Goal: Task Accomplishment & Management: Complete application form

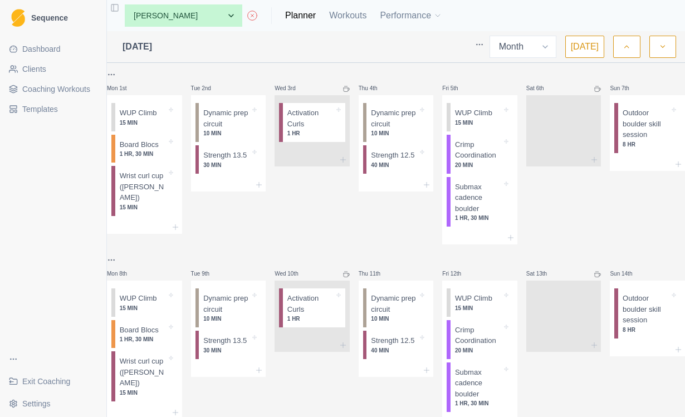
select select "month"
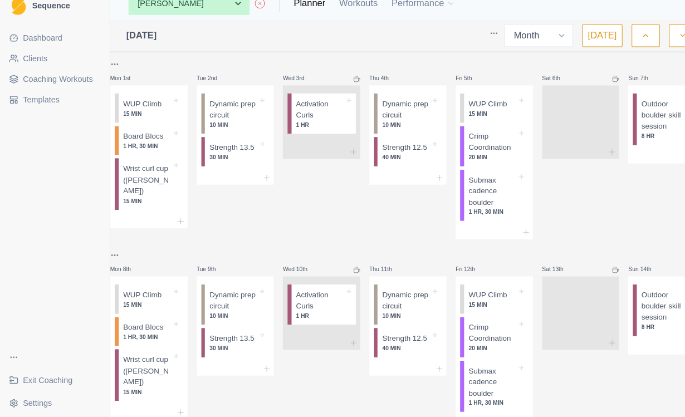
click at [65, 376] on span "Exit Coaching" at bounding box center [46, 381] width 48 height 11
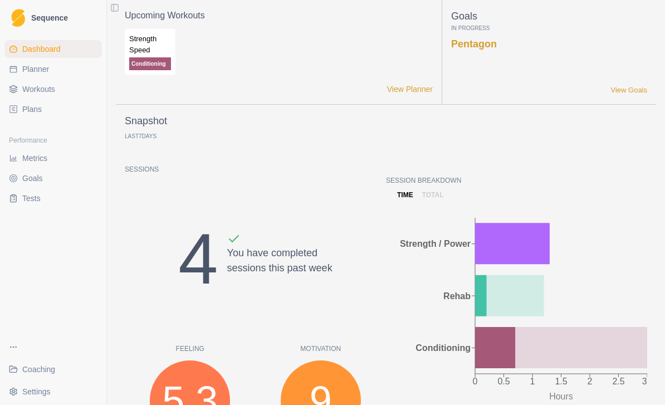
click at [33, 75] on link "Planner" at bounding box center [52, 69] width 97 height 18
select select "month"
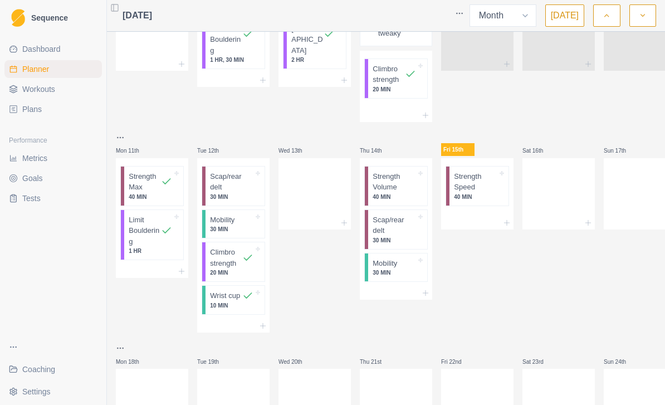
scroll to position [235, 0]
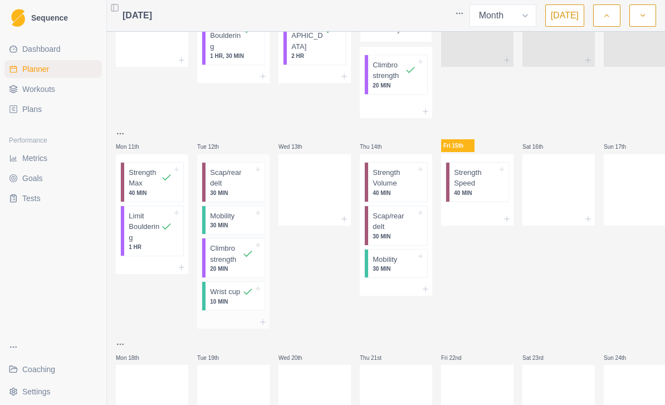
click at [231, 177] on p "Scap/rear delt" at bounding box center [231, 178] width 43 height 22
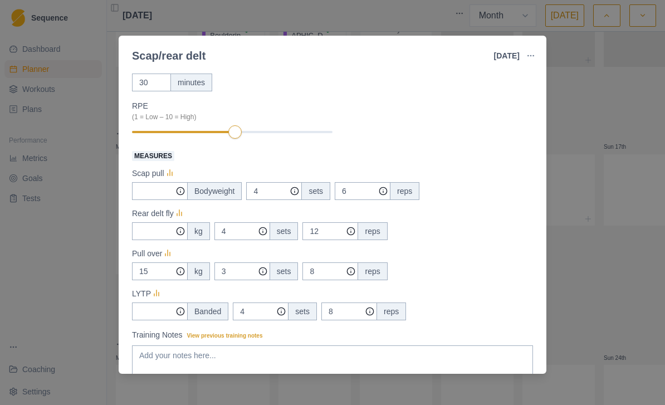
scroll to position [81, 0]
click at [159, 191] on input "Measures" at bounding box center [160, 190] width 56 height 18
type input "2"
type input "25"
click at [156, 199] on input "Measures" at bounding box center [160, 190] width 56 height 18
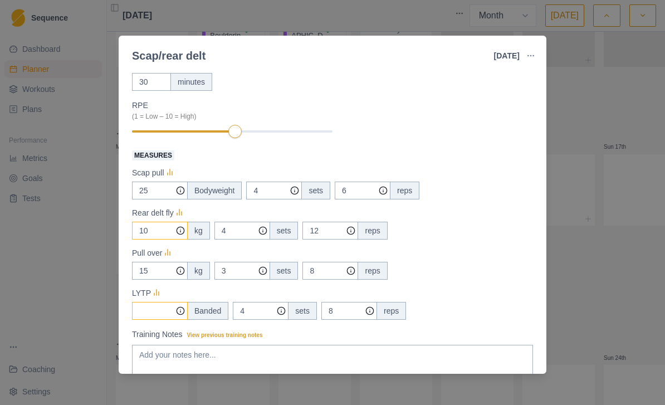
type input "10"
click at [158, 199] on input "Measures" at bounding box center [160, 190] width 56 height 18
type input "1"
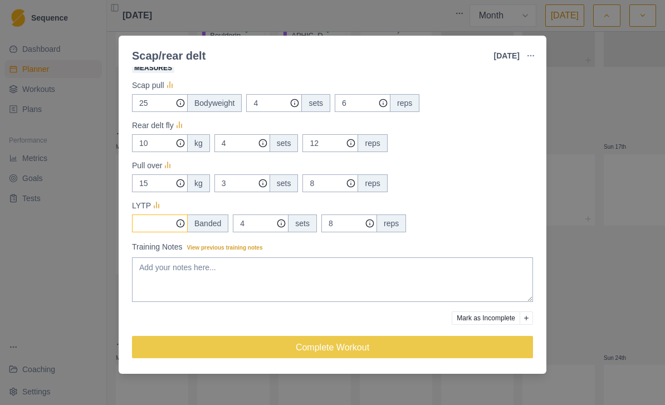
scroll to position [169, 0]
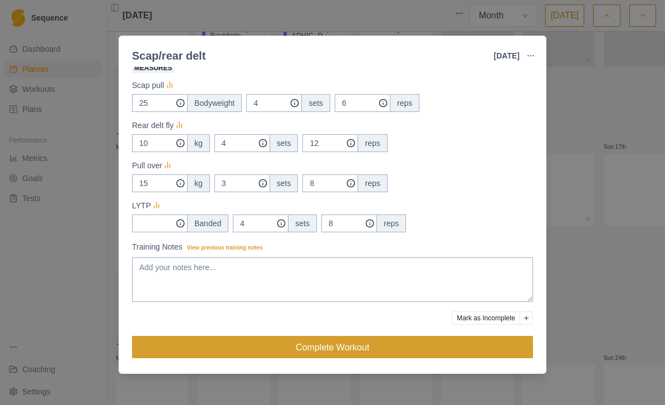
click at [388, 342] on button "Complete Workout" at bounding box center [332, 347] width 401 height 22
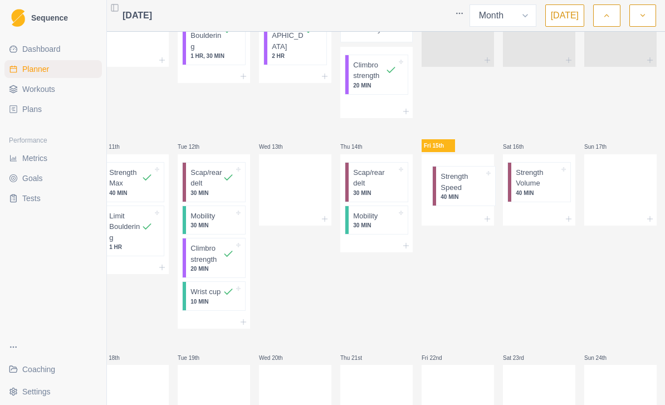
scroll to position [0, 20]
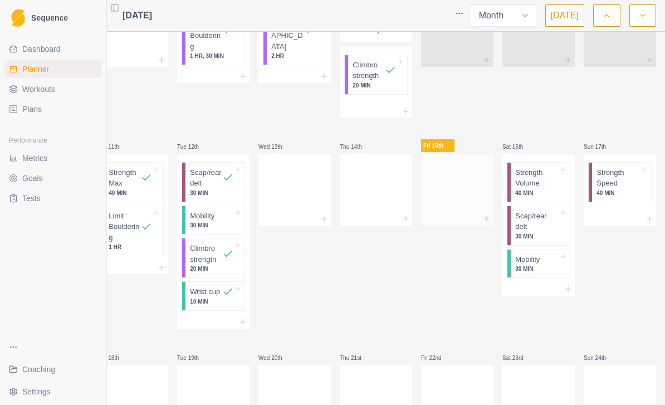
click at [453, 200] on div at bounding box center [457, 187] width 72 height 49
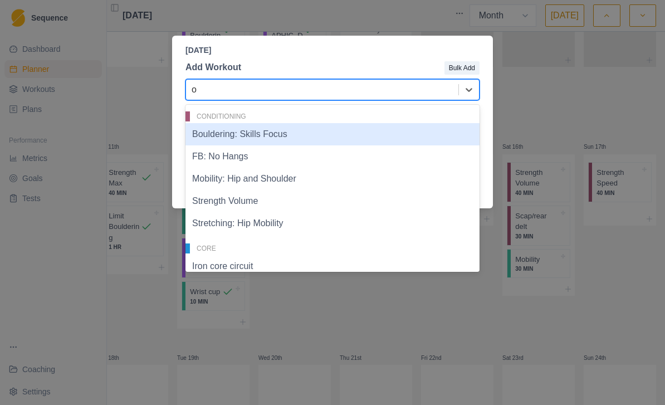
type input "ou"
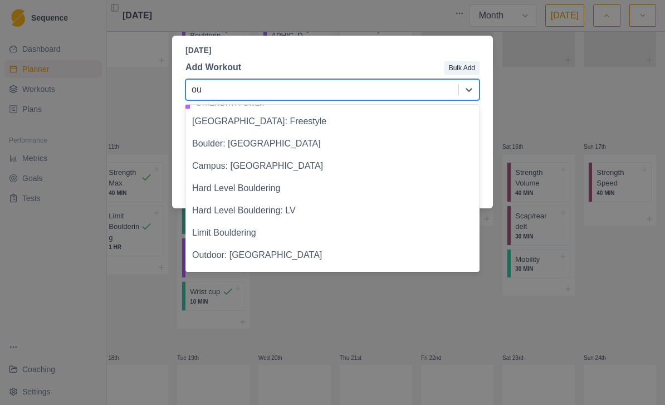
scroll to position [331, 0]
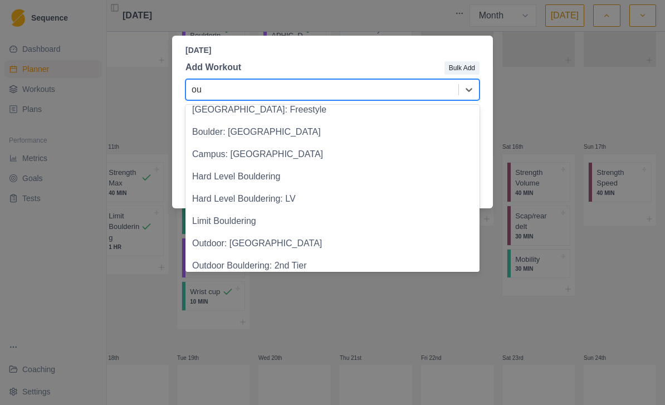
click at [323, 249] on div "Outdoor: [GEOGRAPHIC_DATA]" at bounding box center [332, 243] width 294 height 22
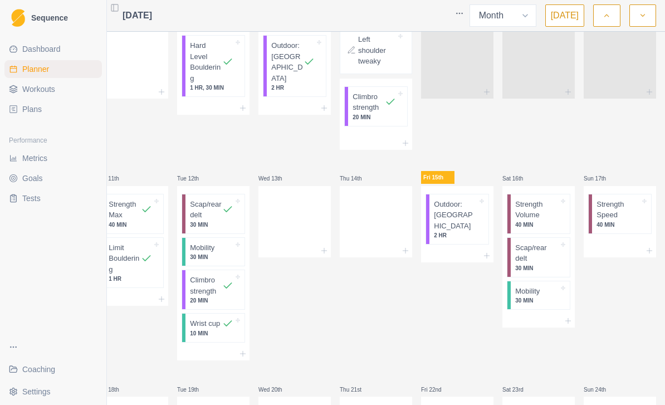
scroll to position [222, 0]
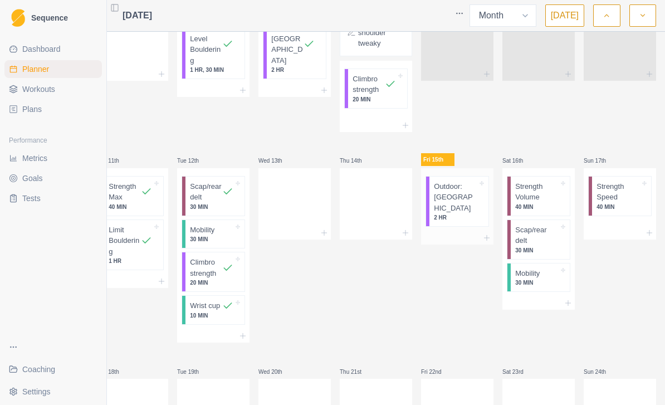
click at [463, 193] on p "Outdoor: [GEOGRAPHIC_DATA]" at bounding box center [455, 197] width 43 height 33
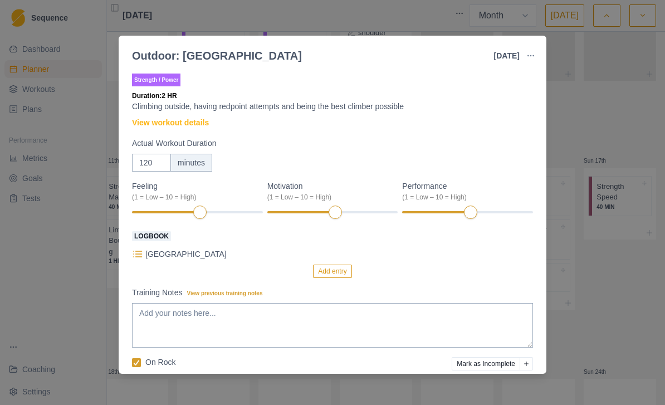
click at [337, 276] on button "Add entry" at bounding box center [332, 270] width 38 height 13
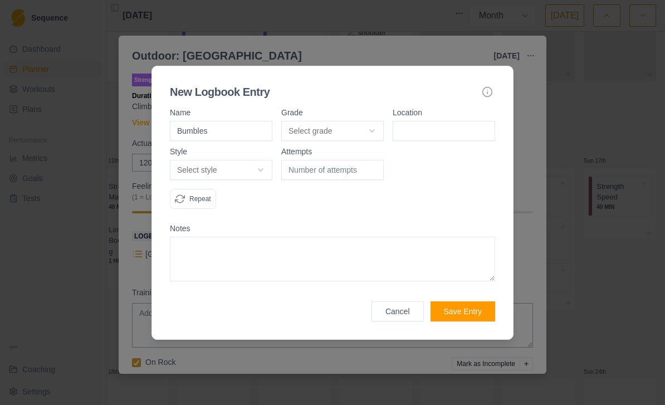
type input "Bumbles"
click at [347, 128] on button "Select grade" at bounding box center [332, 131] width 102 height 20
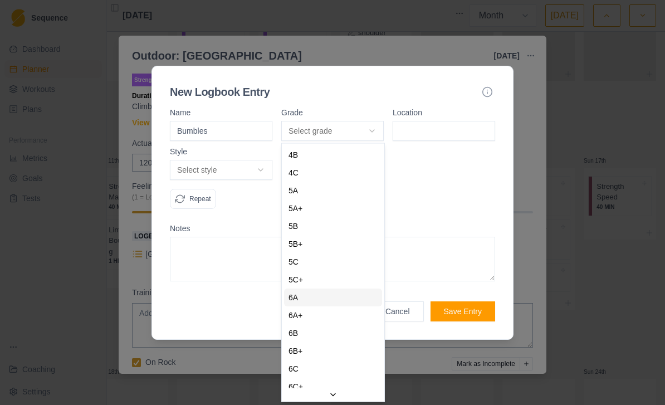
click at [325, 297] on div "6A" at bounding box center [333, 297] width 98 height 18
select select "0c88b51d-a733-4b9f-b653-22b2e031a736"
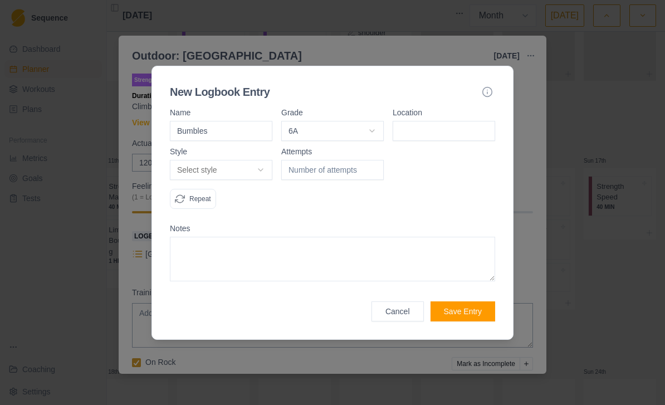
click at [450, 131] on input at bounding box center [443, 131] width 102 height 20
type input "Fairhead"
click at [267, 169] on button "Select style" at bounding box center [221, 170] width 102 height 20
click at [253, 210] on div "Flash" at bounding box center [222, 212] width 98 height 18
select select "flash"
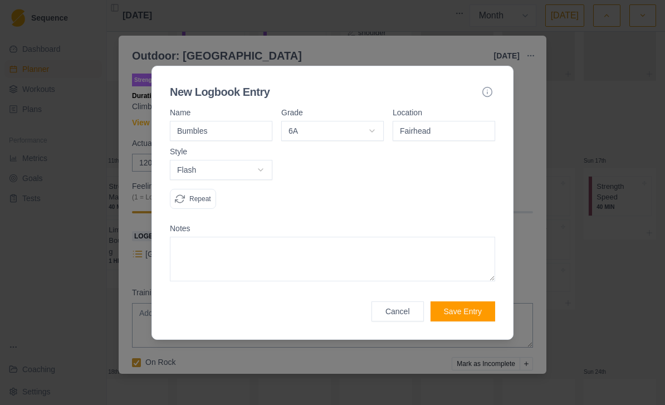
click at [277, 242] on textarea at bounding box center [332, 259] width 325 height 45
click at [346, 199] on div at bounding box center [332, 183] width 102 height 70
click at [454, 311] on button "Save Entry" at bounding box center [462, 311] width 65 height 20
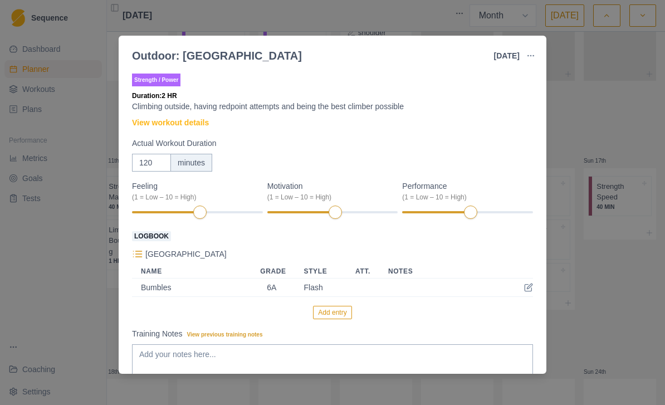
click at [341, 315] on button "Add entry" at bounding box center [332, 312] width 38 height 13
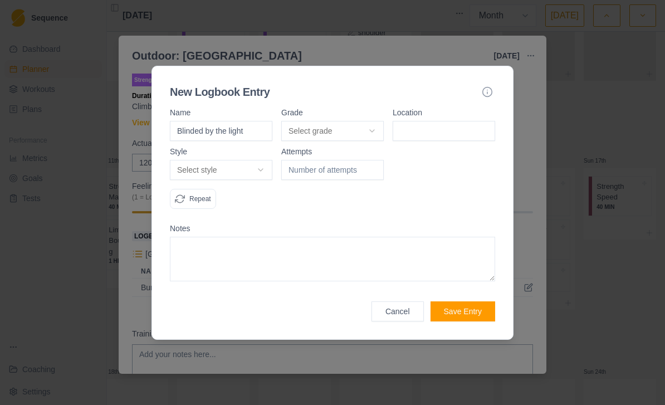
type input "Blinded by the light"
click at [366, 129] on button "Select grade" at bounding box center [332, 131] width 102 height 20
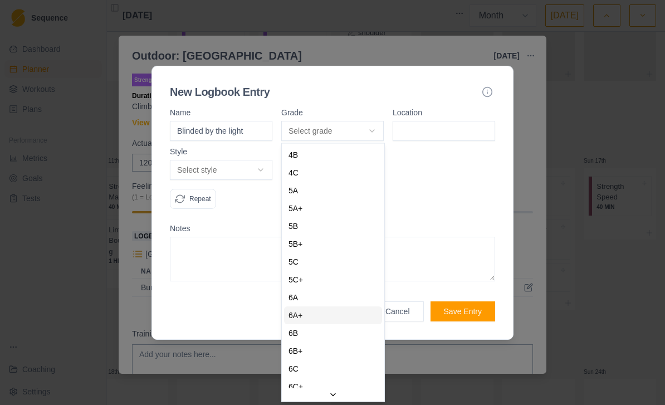
click at [335, 312] on div "6A+" at bounding box center [333, 315] width 98 height 18
select select "dc6bc93a-784a-4402-8d19-3c5fd53ecfab"
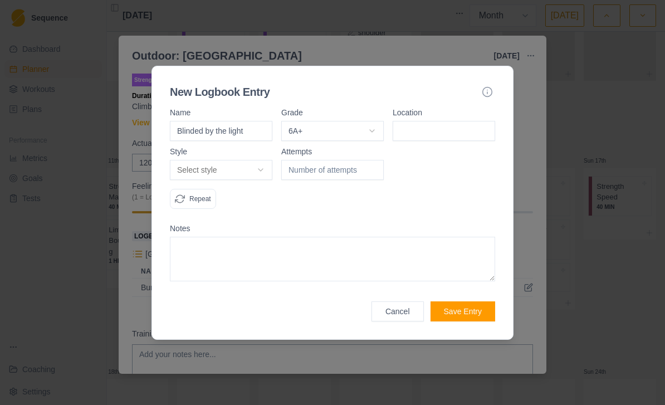
click at [441, 134] on input at bounding box center [443, 131] width 102 height 20
type input "Fairhead"
click at [269, 168] on button "Select style" at bounding box center [221, 170] width 102 height 20
click at [263, 213] on span at bounding box center [262, 212] width 8 height 8
select select "flash"
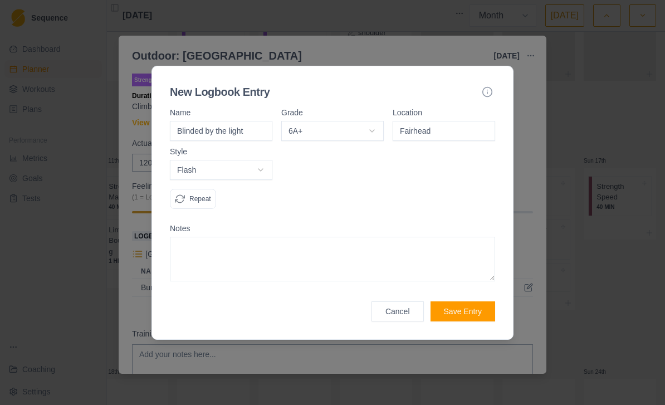
click at [458, 311] on button "Save Entry" at bounding box center [462, 311] width 65 height 20
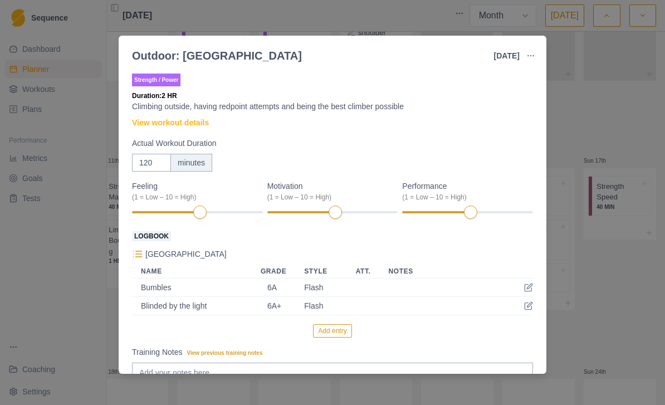
click at [333, 327] on button "Add entry" at bounding box center [332, 330] width 38 height 13
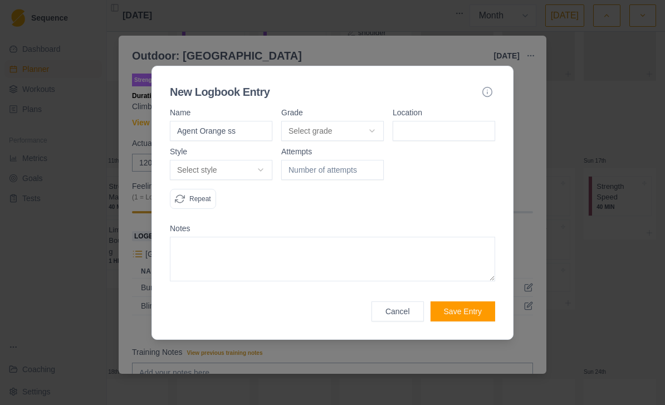
type input "Agent Orange ss"
click at [362, 134] on button "Select grade" at bounding box center [332, 131] width 102 height 20
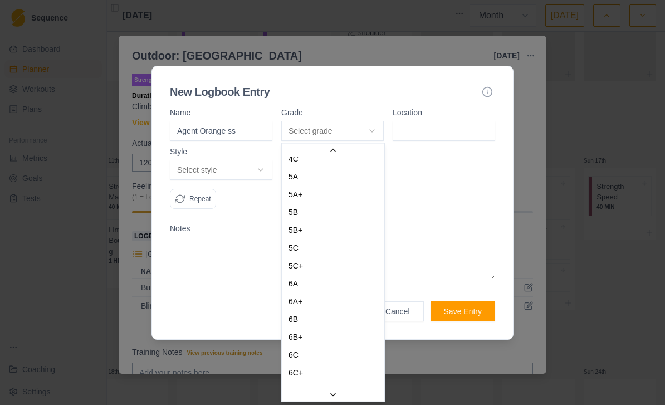
scroll to position [62, 0]
click at [333, 326] on div "6C" at bounding box center [333, 320] width 98 height 18
select select "87520a64-b894-418f-bea8-e70cffd2d4cc"
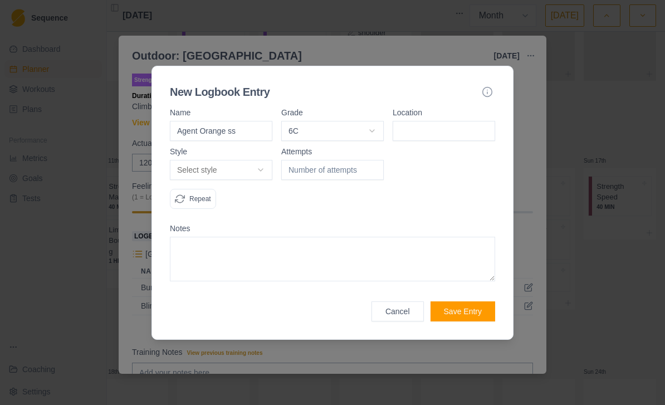
click at [449, 130] on input at bounding box center [443, 131] width 102 height 20
type input "Fairhead"
click at [272, 167] on button "Select style" at bounding box center [221, 170] width 102 height 20
click at [239, 210] on div "Flash" at bounding box center [222, 212] width 98 height 18
select select "flash"
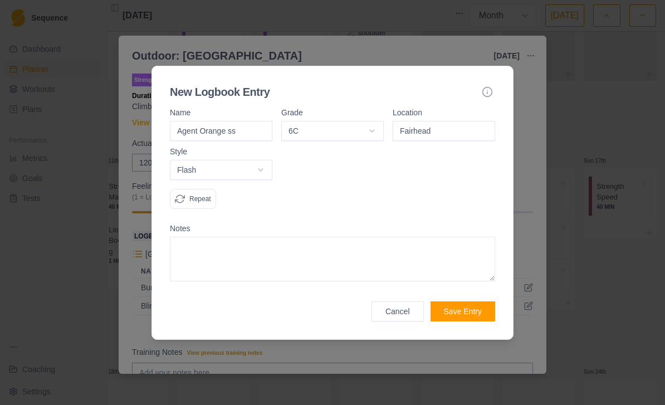
click at [479, 311] on button "Save Entry" at bounding box center [462, 311] width 65 height 20
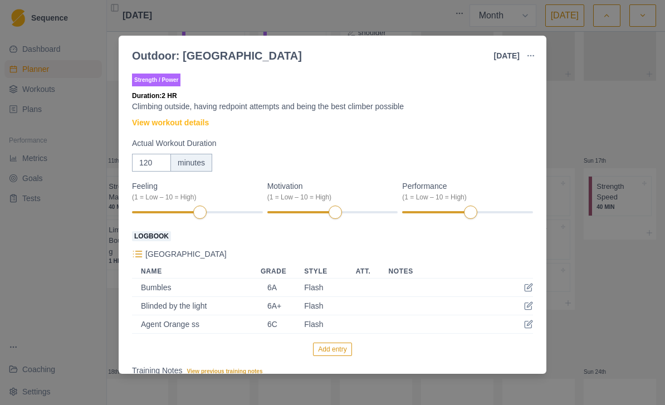
click at [327, 353] on button "Add entry" at bounding box center [332, 348] width 38 height 13
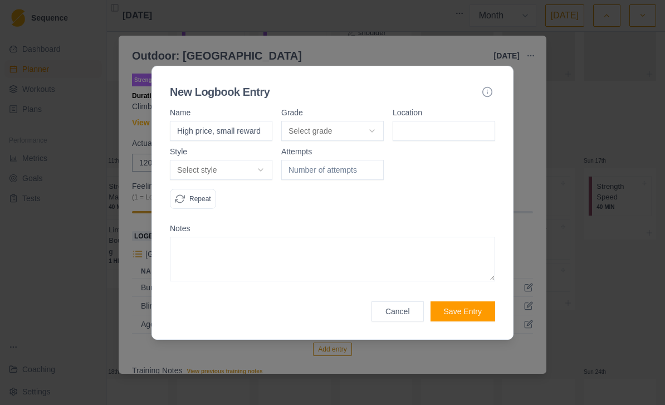
type input "High price, small reward"
click at [351, 124] on button "Select grade" at bounding box center [332, 131] width 102 height 20
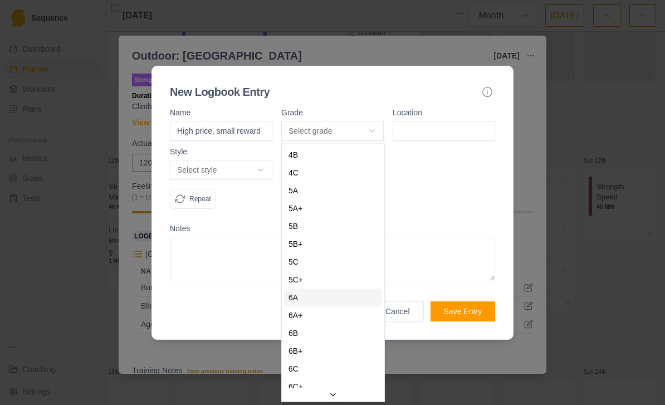
click at [352, 297] on div "6A" at bounding box center [333, 297] width 98 height 18
select select "0c88b51d-a733-4b9f-b653-22b2e031a736"
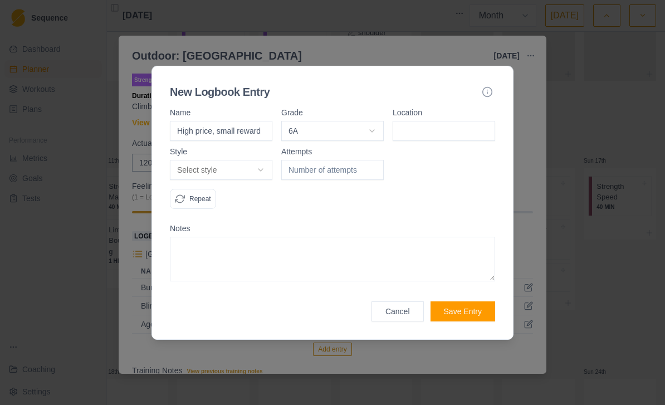
click at [451, 126] on input at bounding box center [443, 131] width 102 height 20
type input "Fairhead"
click at [257, 169] on button "Select style" at bounding box center [221, 170] width 102 height 20
click at [250, 209] on div "Flash" at bounding box center [222, 212] width 98 height 18
select select "flash"
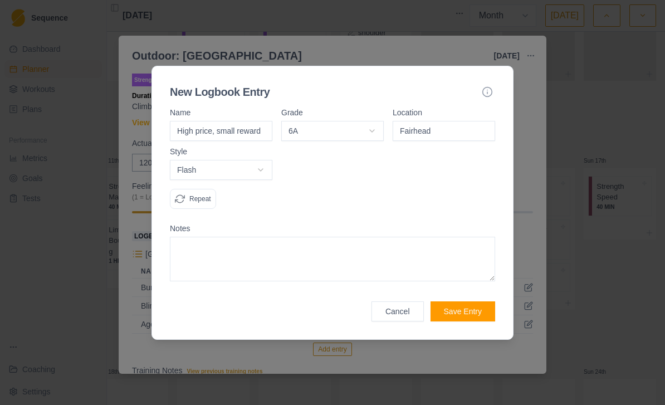
click at [471, 307] on button "Save Entry" at bounding box center [462, 311] width 65 height 20
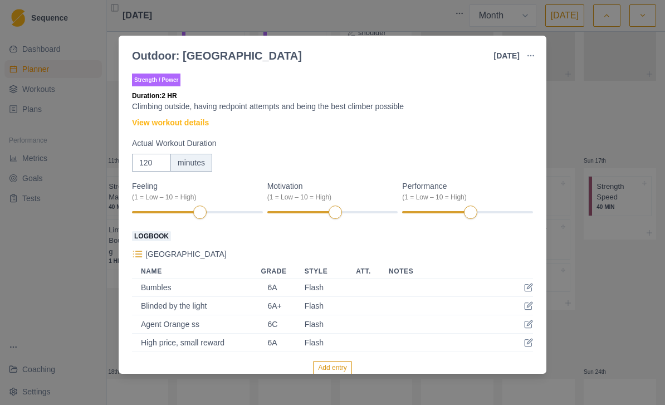
click at [334, 364] on button "Add entry" at bounding box center [332, 367] width 38 height 13
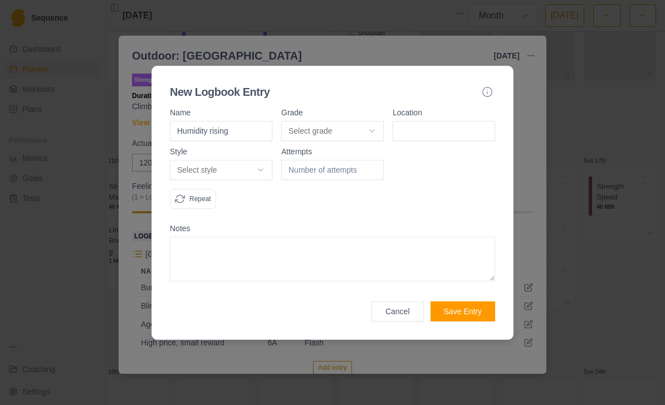
type input "Humidity rising"
click at [353, 126] on button "Select grade" at bounding box center [332, 131] width 102 height 20
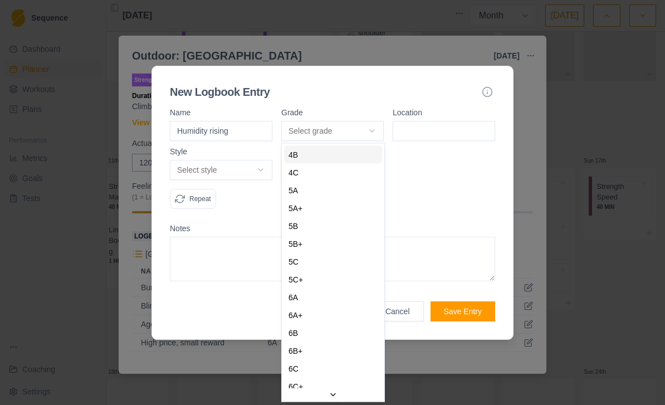
click at [352, 153] on div "4B" at bounding box center [333, 155] width 98 height 18
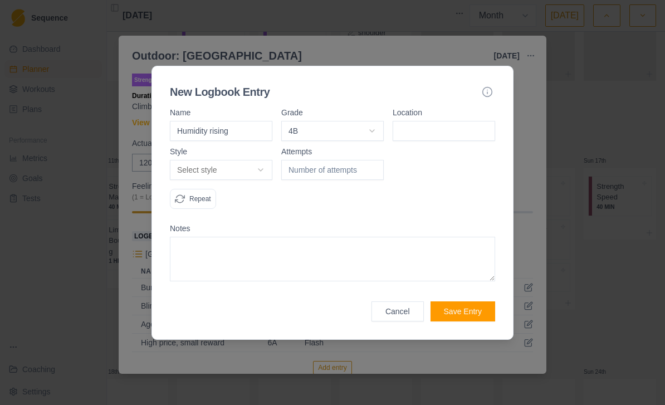
click at [466, 129] on input at bounding box center [443, 131] width 102 height 20
type input "Fairhead"
click at [271, 170] on button "Select style" at bounding box center [221, 170] width 102 height 20
click at [236, 218] on div "Flash" at bounding box center [222, 212] width 98 height 18
select select "flash"
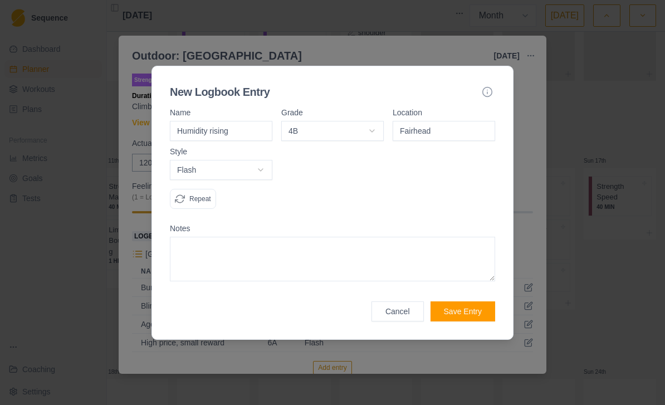
click at [463, 315] on button "Save Entry" at bounding box center [462, 311] width 65 height 20
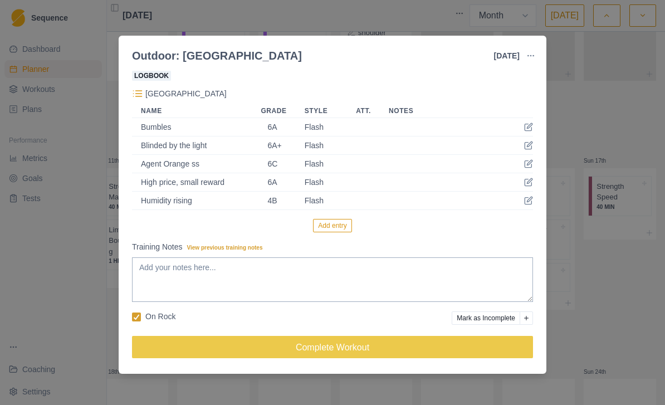
scroll to position [161, 0]
click at [340, 229] on button "Add entry" at bounding box center [332, 225] width 38 height 13
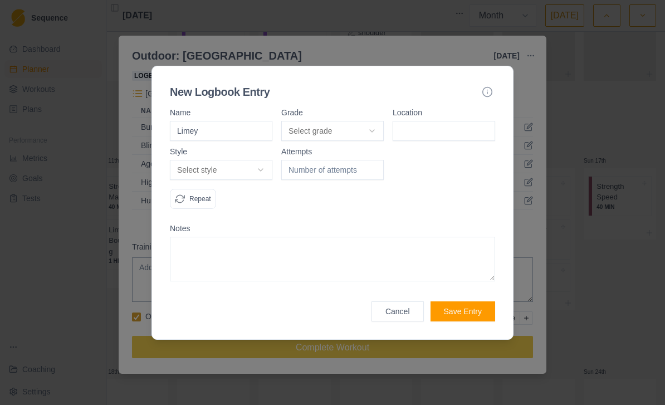
type input "Limey"
click at [379, 134] on button "Select grade" at bounding box center [332, 131] width 102 height 20
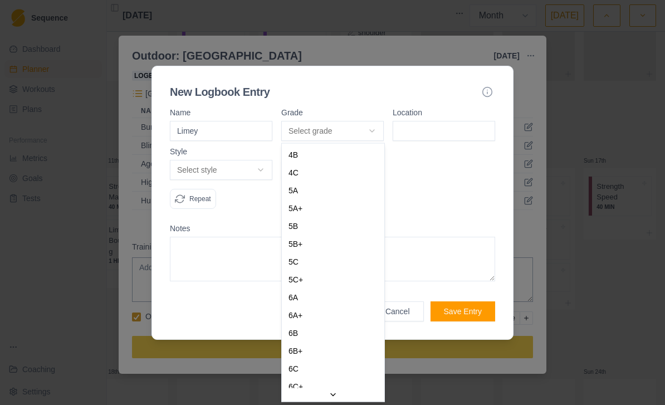
click at [449, 136] on div at bounding box center [332, 202] width 665 height 405
click at [443, 130] on div at bounding box center [332, 202] width 665 height 405
click at [427, 140] on div at bounding box center [332, 202] width 665 height 405
click at [443, 131] on div at bounding box center [332, 202] width 665 height 405
click at [443, 129] on div at bounding box center [332, 202] width 665 height 405
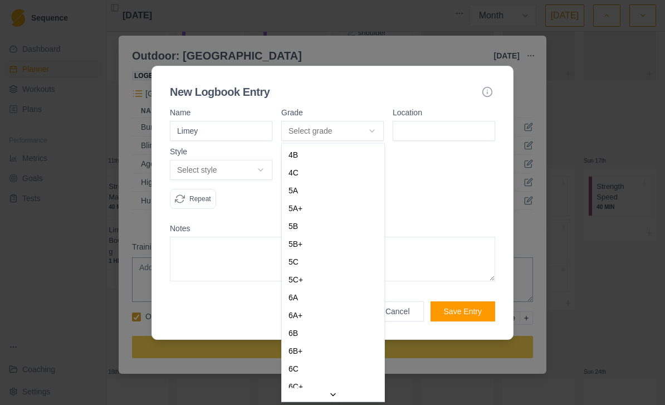
click at [428, 129] on div at bounding box center [332, 202] width 665 height 405
click at [312, 154] on div "4B" at bounding box center [333, 155] width 98 height 18
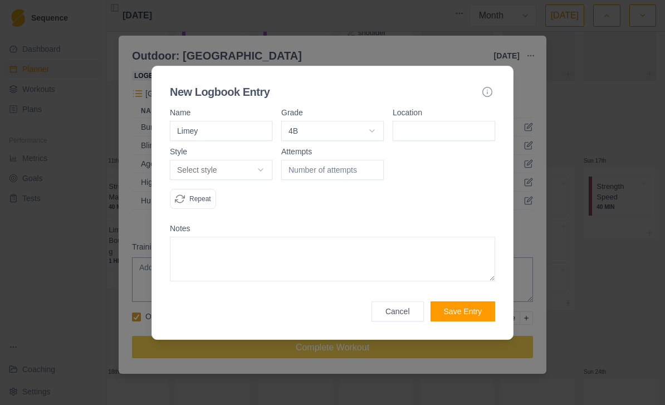
click at [437, 132] on input at bounding box center [443, 131] width 102 height 20
type input "Fairhead"
click at [267, 170] on button "Select style" at bounding box center [221, 170] width 102 height 20
click at [245, 214] on div "Flash" at bounding box center [222, 212] width 98 height 18
select select "flash"
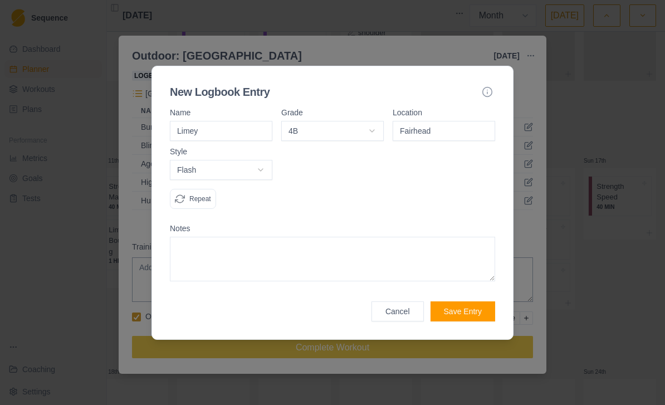
click at [468, 315] on button "Save Entry" at bounding box center [462, 311] width 65 height 20
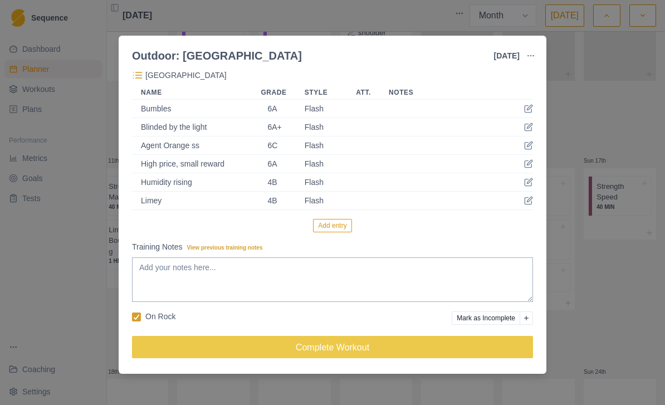
scroll to position [179, 0]
click at [343, 222] on button "Add entry" at bounding box center [332, 225] width 38 height 13
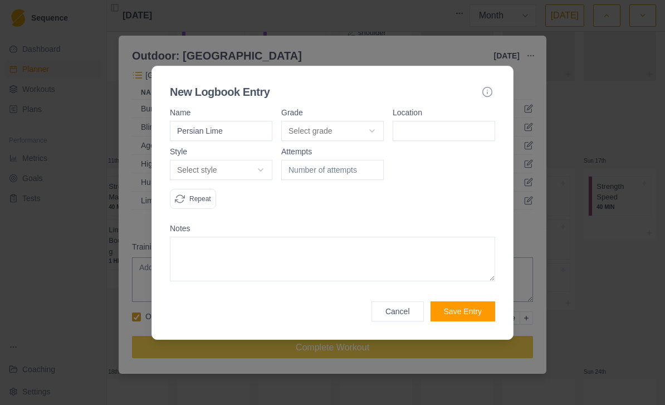
type input "Persian Lime"
click at [350, 124] on button "Select grade" at bounding box center [332, 131] width 102 height 20
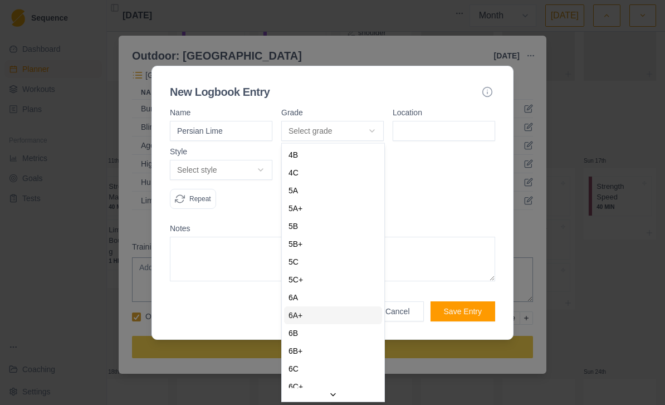
click at [298, 315] on span "6A+" at bounding box center [295, 315] width 14 height 11
select select "dc6bc93a-784a-4402-8d19-3c5fd53ecfab"
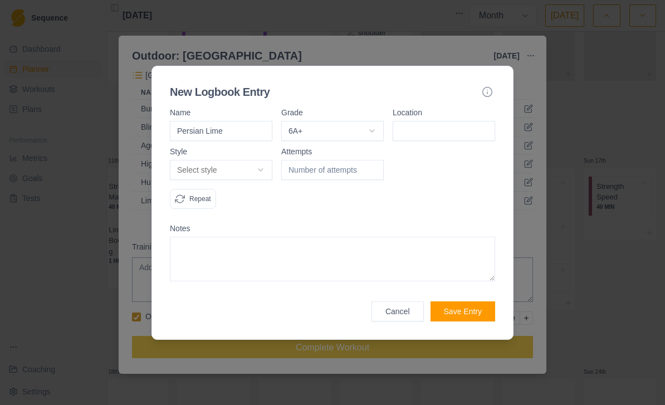
click at [452, 131] on input at bounding box center [443, 131] width 102 height 20
type input "Fairhead"
click at [260, 166] on button "Select style" at bounding box center [221, 170] width 102 height 20
click at [245, 208] on div "Flash" at bounding box center [222, 212] width 98 height 18
select select "flash"
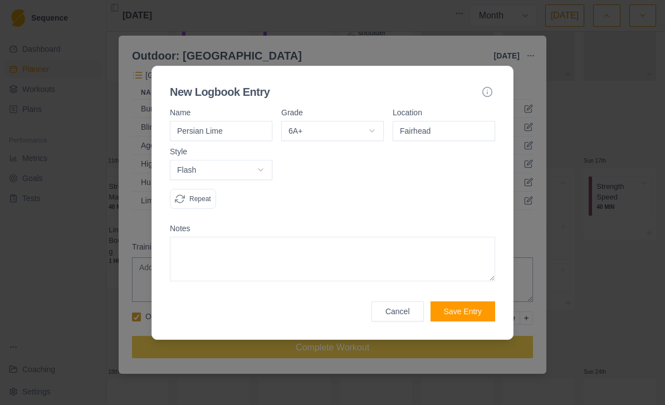
click at [461, 316] on button "Save Entry" at bounding box center [462, 311] width 65 height 20
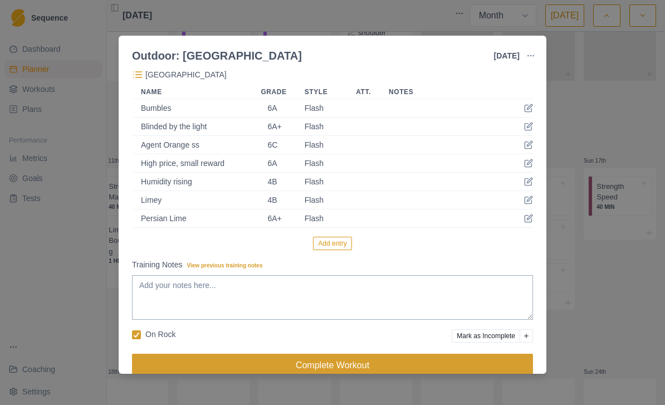
click at [376, 365] on button "Complete Workout" at bounding box center [332, 364] width 401 height 22
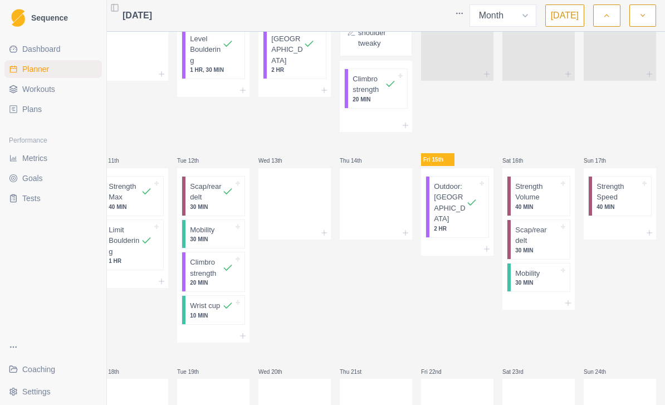
click at [56, 50] on span "Dashboard" at bounding box center [41, 48] width 38 height 11
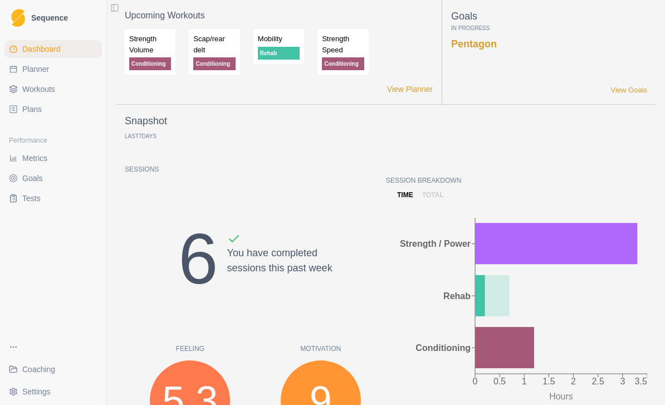
click at [49, 369] on span "Coaching" at bounding box center [38, 369] width 33 height 11
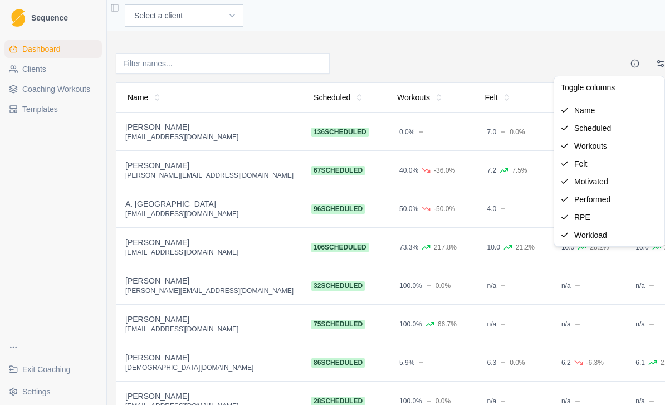
click at [649, 76] on div "Toggle columns name Scheduled Workouts Felt Motivated Performed RPE Workload" at bounding box center [608, 161] width 111 height 171
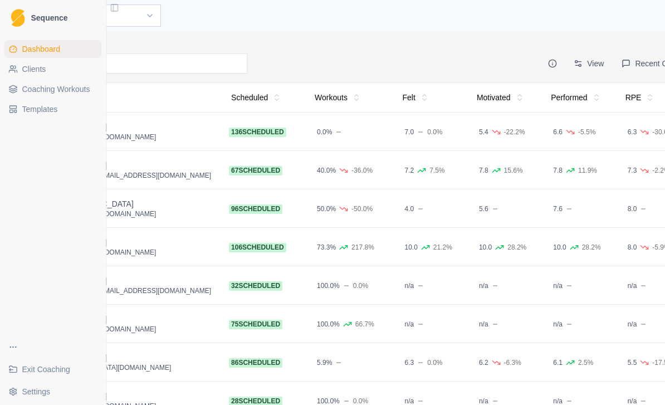
scroll to position [0, 139]
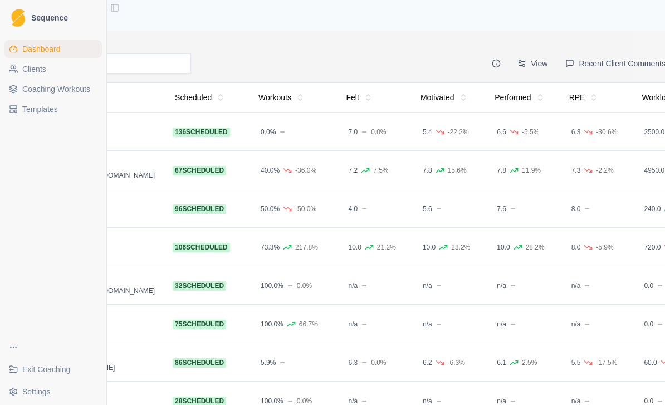
click at [619, 63] on button "Recent Client Comments" at bounding box center [615, 63] width 114 height 20
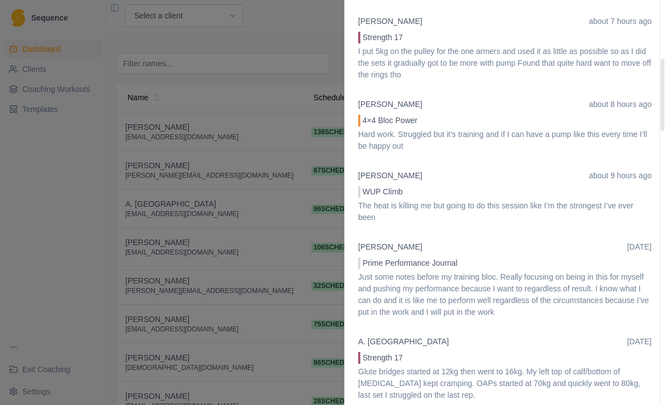
scroll to position [357, 0]
click at [578, 282] on p "Just some notes before my training bloc. Really focusing on being in this for m…" at bounding box center [504, 293] width 293 height 47
click at [575, 284] on p "Just some notes before my training bloc. Really focusing on being in this for m…" at bounding box center [504, 293] width 293 height 47
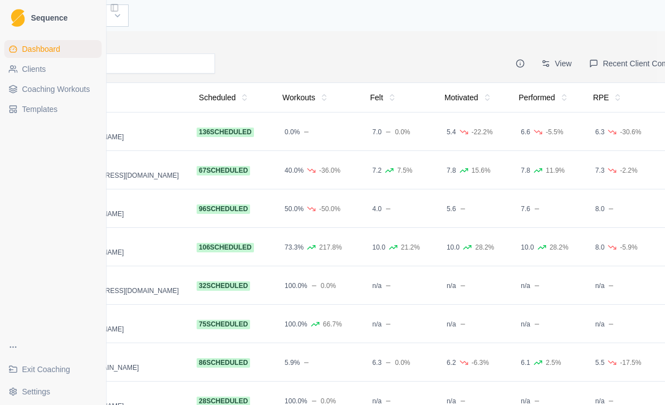
scroll to position [0, 139]
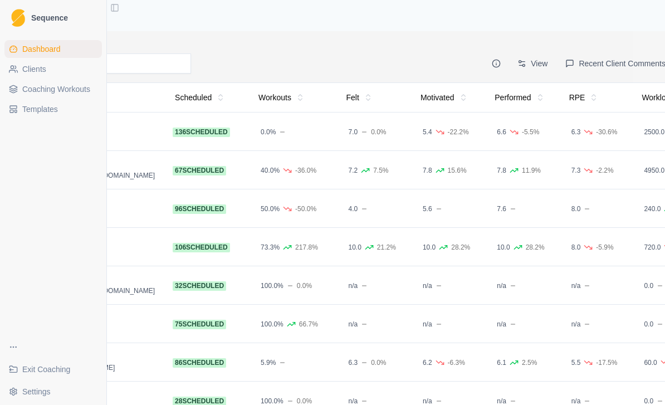
click at [629, 66] on button "Recent Client Comments" at bounding box center [615, 63] width 114 height 20
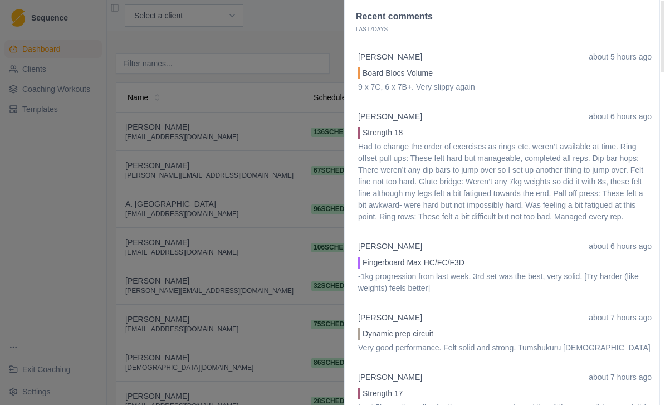
scroll to position [0, 0]
